Goal: Information Seeking & Learning: Compare options

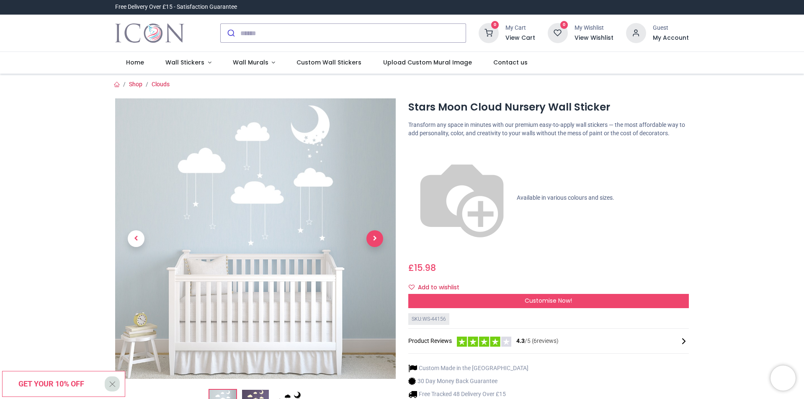
click at [371, 240] on span "Next" at bounding box center [375, 238] width 17 height 17
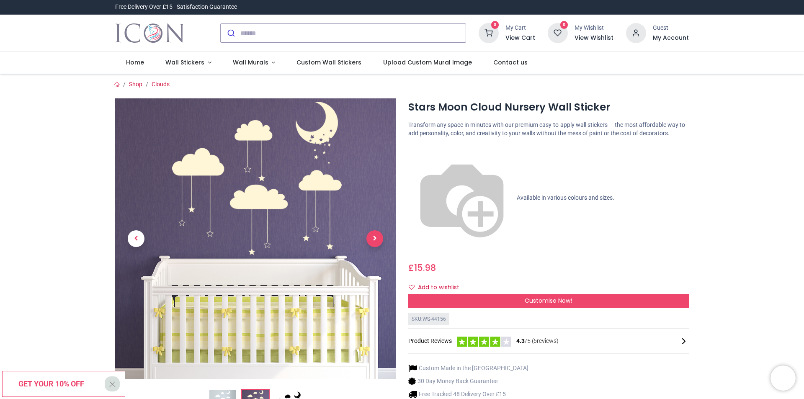
click at [371, 240] on span "Next" at bounding box center [375, 238] width 17 height 17
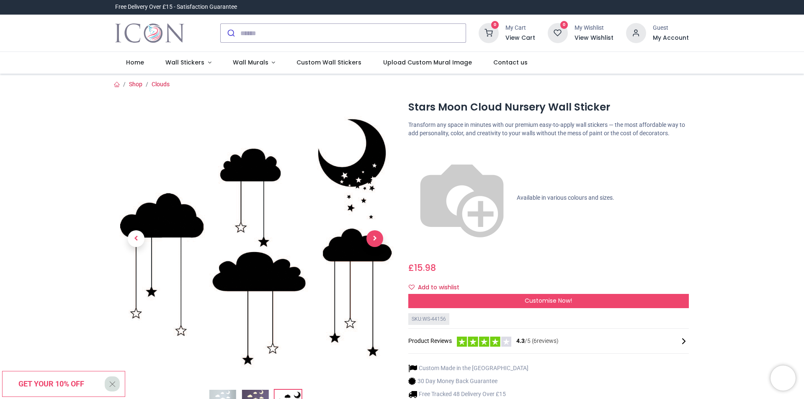
click at [371, 240] on span "Next" at bounding box center [375, 238] width 17 height 17
click at [376, 239] on span "Next" at bounding box center [375, 238] width 17 height 17
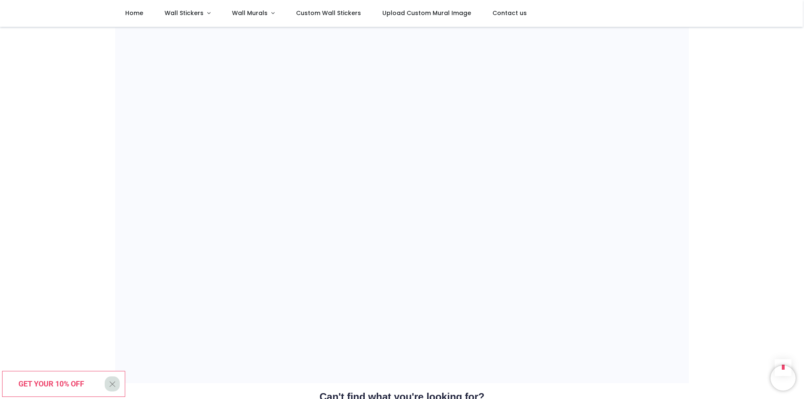
scroll to position [597, 0]
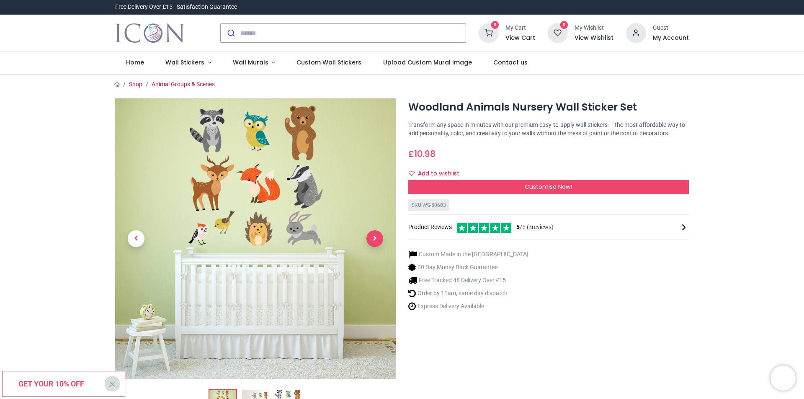
click at [375, 238] on span "Next" at bounding box center [375, 238] width 17 height 17
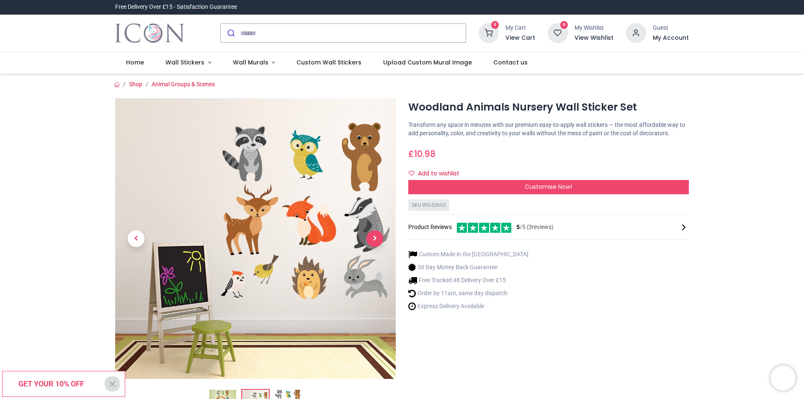
click at [375, 238] on span "Next" at bounding box center [375, 238] width 17 height 17
